Goal: Communication & Community: Answer question/provide support

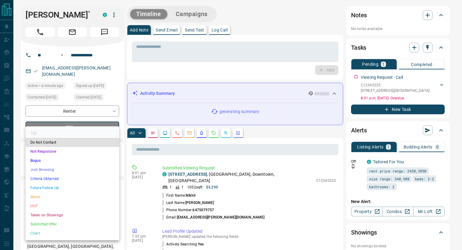
click at [61, 195] on li "Warm" at bounding box center [73, 197] width 94 height 9
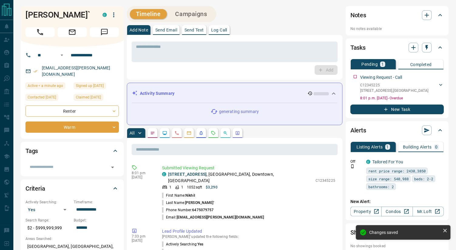
type input "*"
click at [173, 31] on p "Send Email" at bounding box center [166, 30] width 22 height 4
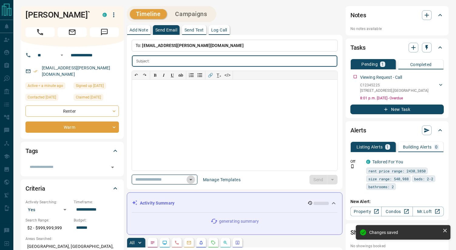
click at [195, 180] on icon "Open" at bounding box center [190, 179] width 7 height 7
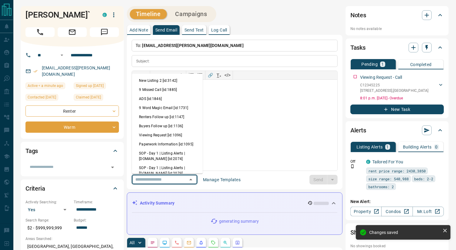
click at [165, 134] on li "Viewing Request [id:1096]" at bounding box center [167, 135] width 71 height 9
type input "**********"
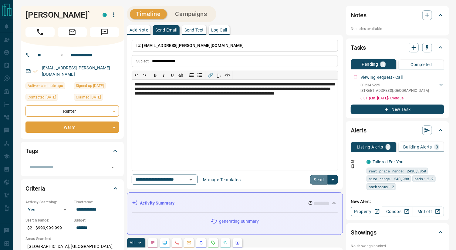
click at [321, 177] on button "Send" at bounding box center [319, 180] width 18 height 10
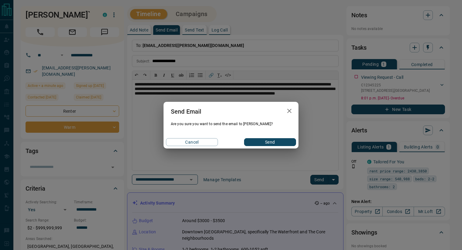
click at [268, 141] on button "Send" at bounding box center [270, 142] width 52 height 8
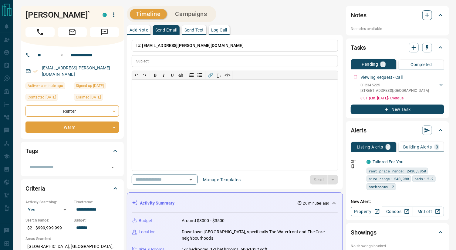
click at [425, 17] on icon "button" at bounding box center [427, 15] width 7 height 7
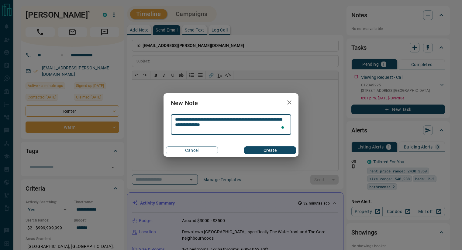
type textarea "**********"
click at [270, 151] on button "Create" at bounding box center [270, 151] width 52 height 8
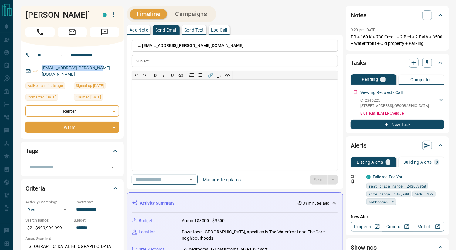
drag, startPoint x: 98, startPoint y: 65, endPoint x: 40, endPoint y: 66, distance: 58.3
click at [40, 66] on div "nikhil.falnikar@gmail.com" at bounding box center [73, 71] width 94 height 16
click at [184, 88] on div at bounding box center [235, 125] width 206 height 91
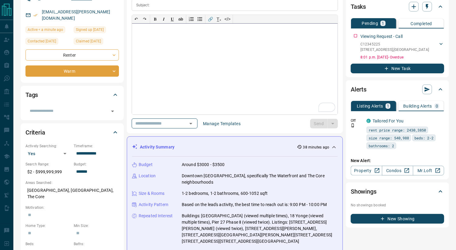
scroll to position [112, 0]
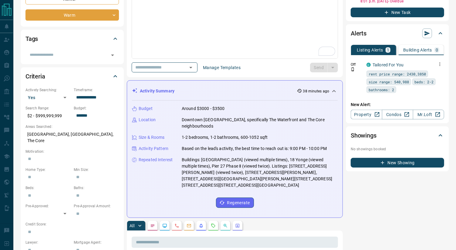
click at [439, 63] on icon "button" at bounding box center [440, 64] width 5 height 5
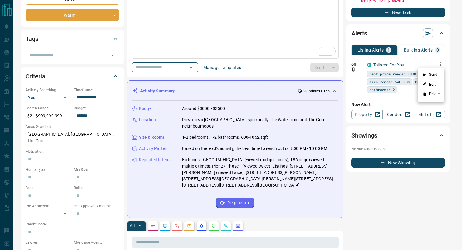
click at [427, 96] on li "Delete" at bounding box center [430, 95] width 27 height 10
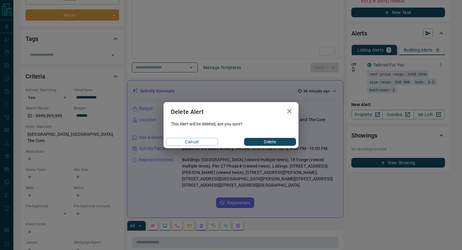
click at [267, 143] on button "Delete" at bounding box center [270, 142] width 52 height 8
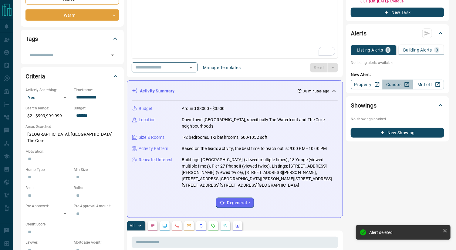
click at [391, 85] on link "Condos" at bounding box center [397, 85] width 31 height 10
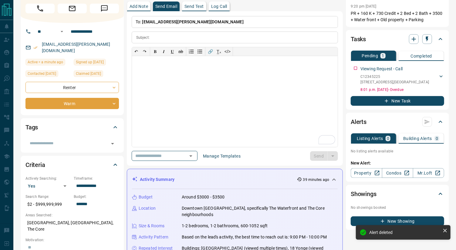
scroll to position [0, 0]
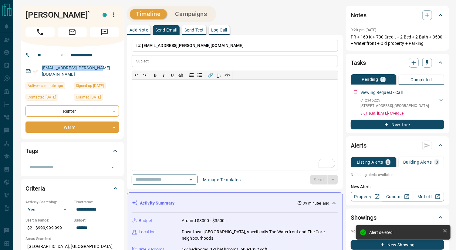
drag, startPoint x: 94, startPoint y: 69, endPoint x: 16, endPoint y: 69, distance: 78.3
click at [49, 17] on h1 "Nikhil Falnikar`" at bounding box center [60, 15] width 68 height 10
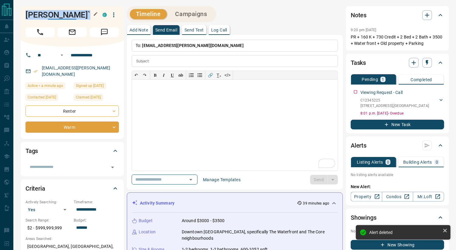
click at [49, 17] on h1 "Nikhil Falnikar`" at bounding box center [60, 15] width 68 height 10
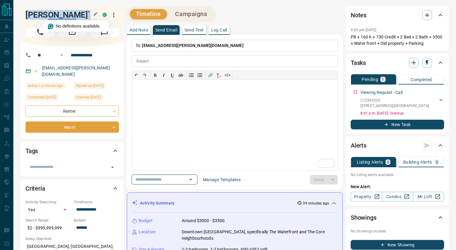
copy div "Nikhil Falnikar` C"
